Goal: Task Accomplishment & Management: Manage account settings

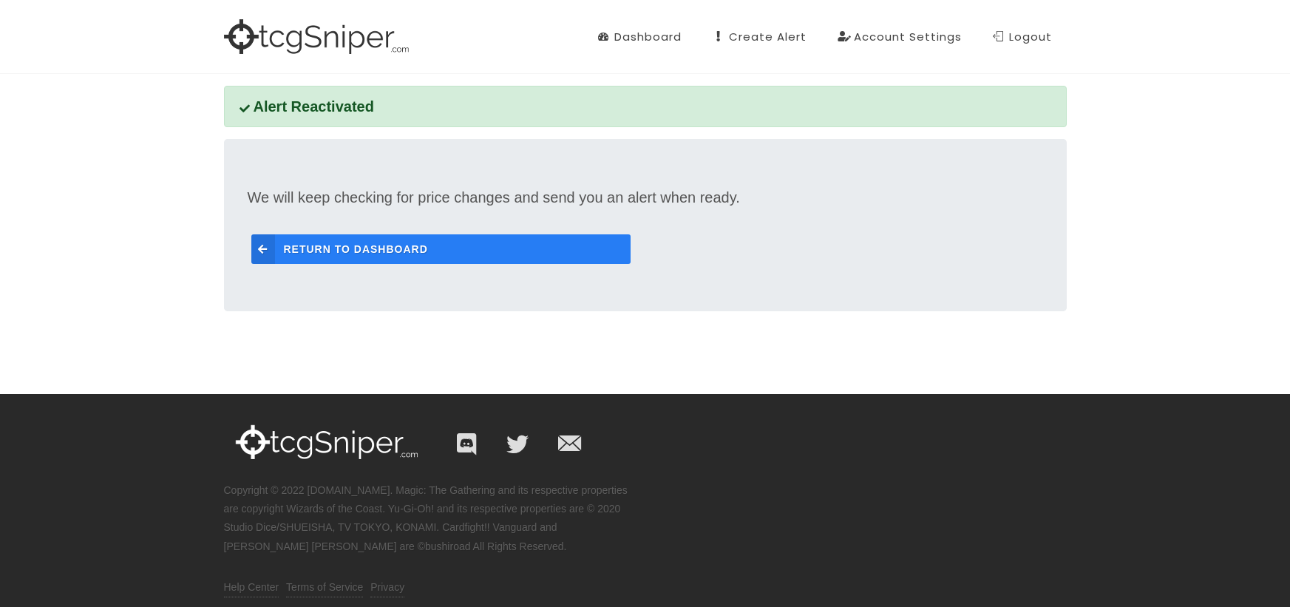
click at [316, 239] on span "Return to Dashboard" at bounding box center [356, 249] width 144 height 30
